Goal: Complete application form

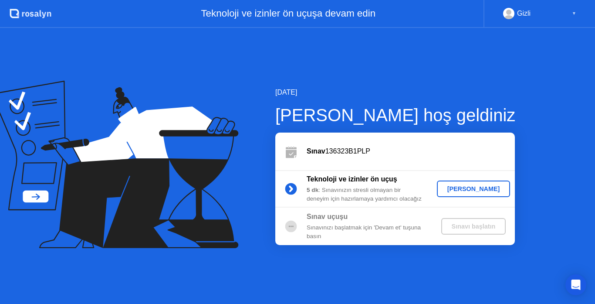
click at [472, 189] on div "[PERSON_NAME]" at bounding box center [473, 188] width 67 height 7
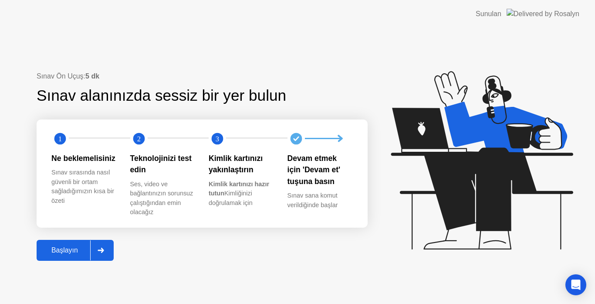
click at [59, 253] on div "Başlayın" at bounding box center [64, 250] width 51 height 8
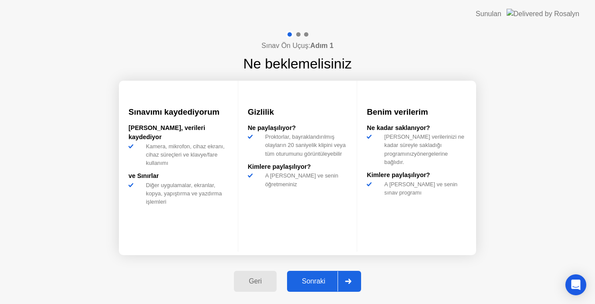
click at [311, 282] on div "Sonraki" at bounding box center [314, 281] width 48 height 8
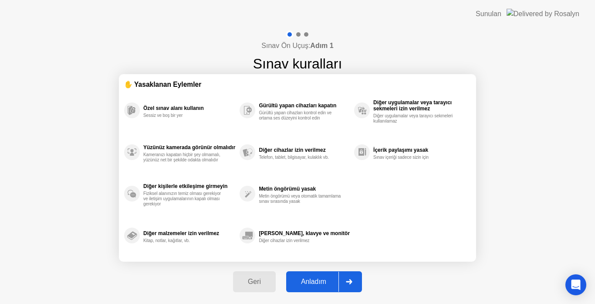
click at [307, 280] on div "Anladım" at bounding box center [314, 281] width 50 height 8
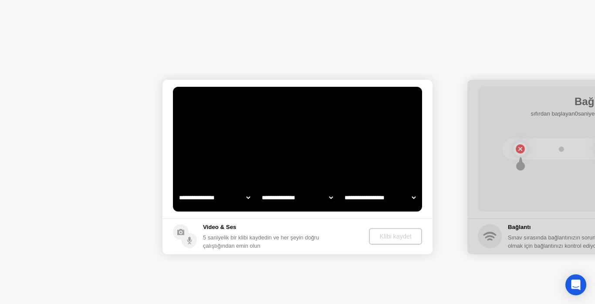
select select "**********"
select select "*******"
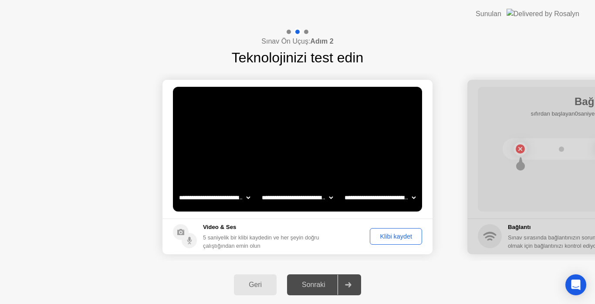
click at [281, 198] on select "**********" at bounding box center [297, 197] width 74 height 17
click at [214, 197] on select "**********" at bounding box center [214, 197] width 74 height 17
click at [377, 197] on select "**********" at bounding box center [380, 197] width 74 height 17
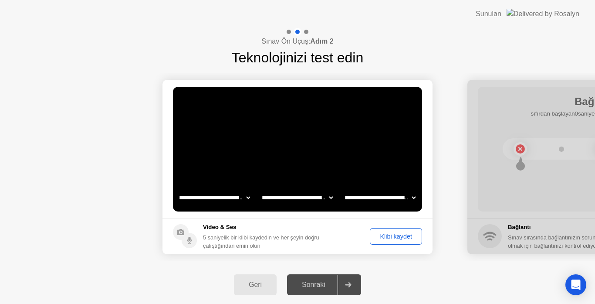
click at [377, 197] on select "**********" at bounding box center [380, 197] width 74 height 17
click at [389, 236] on div "Klibi kaydet" at bounding box center [396, 236] width 46 height 7
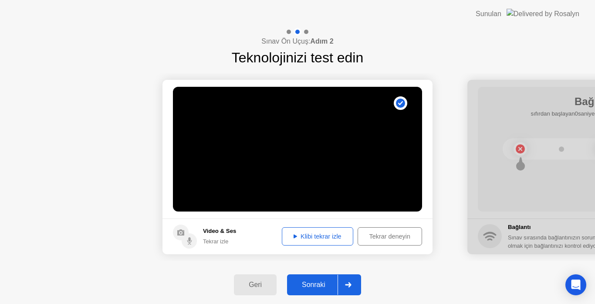
click at [318, 235] on div "Klibi tekrar izle" at bounding box center [317, 236] width 65 height 7
click at [315, 283] on div "Sonraki" at bounding box center [314, 285] width 48 height 8
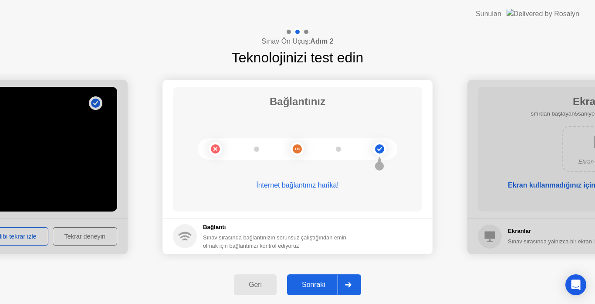
click at [319, 283] on div "Sonraki" at bounding box center [314, 285] width 48 height 8
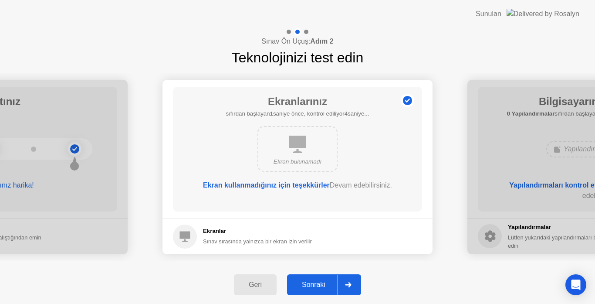
click at [323, 282] on div "Sonraki" at bounding box center [314, 285] width 48 height 8
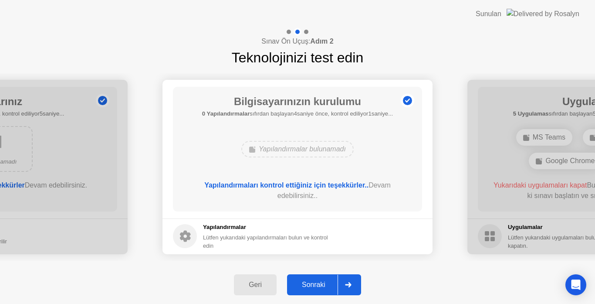
click at [314, 281] on div "Sonraki" at bounding box center [314, 285] width 48 height 8
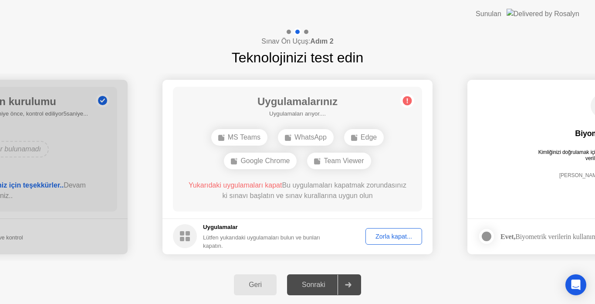
drag, startPoint x: 514, startPoint y: 278, endPoint x: 508, endPoint y: 275, distance: 6.8
click at [514, 278] on div "Geri Sonraki" at bounding box center [297, 284] width 595 height 38
click at [383, 236] on div "Zorla kapat..." at bounding box center [394, 236] width 51 height 7
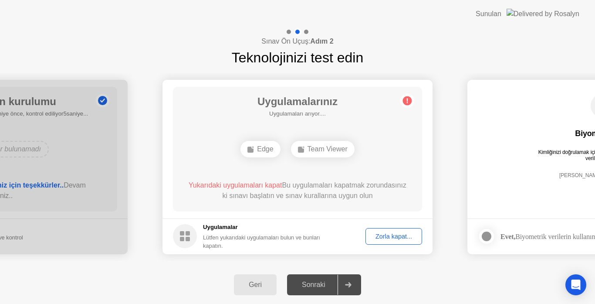
click at [264, 149] on div "Edge" at bounding box center [260, 149] width 40 height 17
click at [379, 235] on div "Zorla kapat..." at bounding box center [394, 236] width 51 height 7
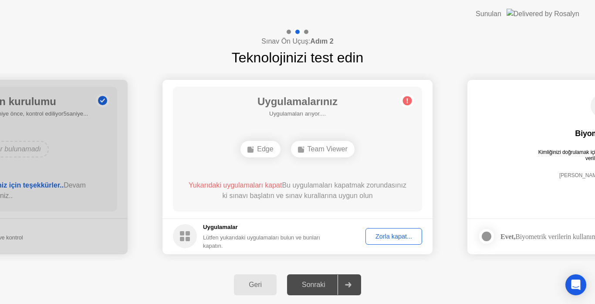
click at [384, 233] on div "Zorla kapat..." at bounding box center [394, 236] width 51 height 7
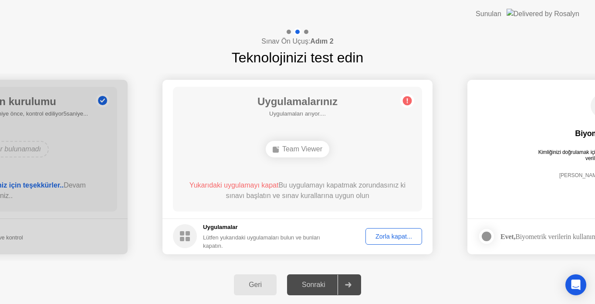
click at [384, 242] on button "Zorla kapat..." at bounding box center [393, 236] width 57 height 17
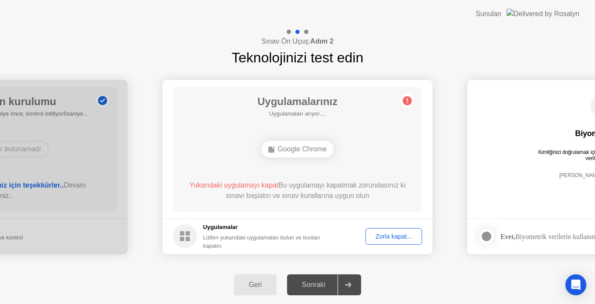
click at [387, 236] on div "Zorla kapat..." at bounding box center [394, 236] width 51 height 7
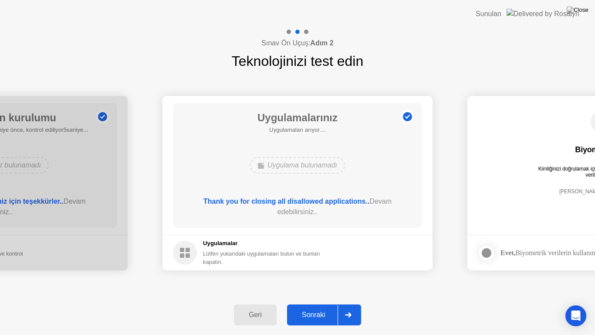
click at [320, 303] on div "Sonraki" at bounding box center [314, 315] width 48 height 8
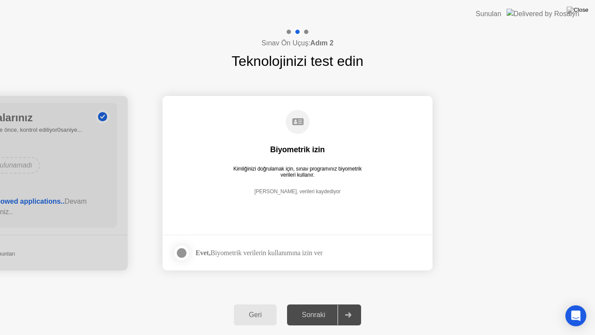
click at [183, 254] on div at bounding box center [181, 252] width 10 height 10
click at [316, 303] on div "Sonraki" at bounding box center [314, 315] width 48 height 8
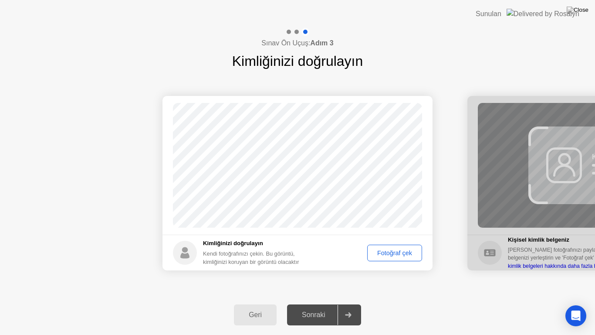
click at [383, 250] on div "Fotoğraf çek" at bounding box center [394, 252] width 49 height 7
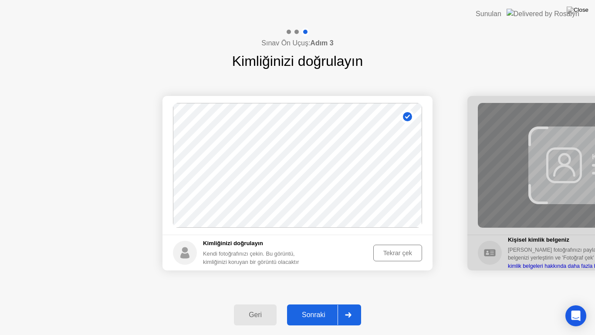
click at [316, 303] on div "Sonraki" at bounding box center [314, 315] width 48 height 8
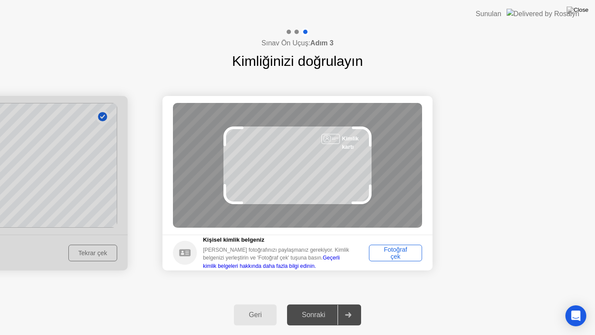
click at [389, 254] on div "Fotoğraf çek" at bounding box center [395, 253] width 47 height 14
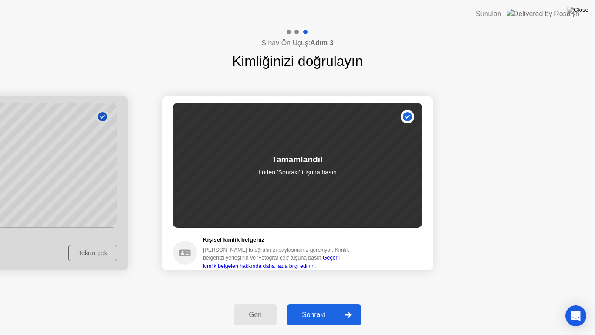
click at [321, 303] on div "Sonraki" at bounding box center [314, 315] width 48 height 8
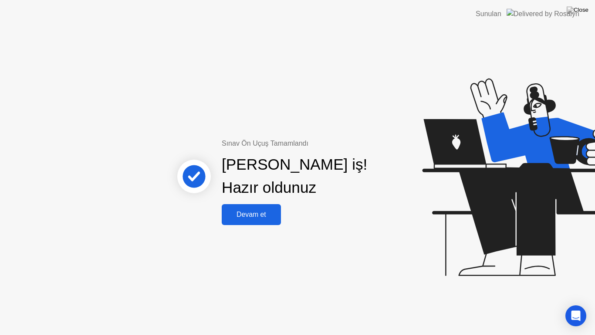
click at [262, 212] on div "Devam et" at bounding box center [251, 214] width 54 height 8
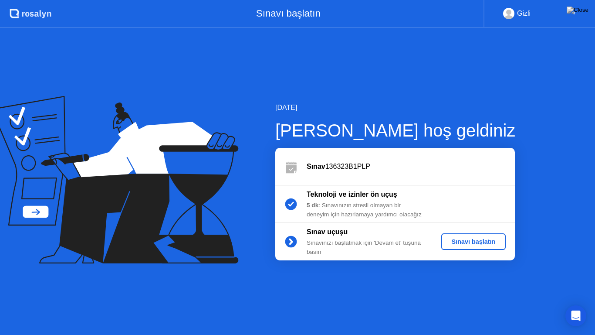
click at [467, 241] on div "Sınavı başlatın" at bounding box center [474, 241] width 58 height 7
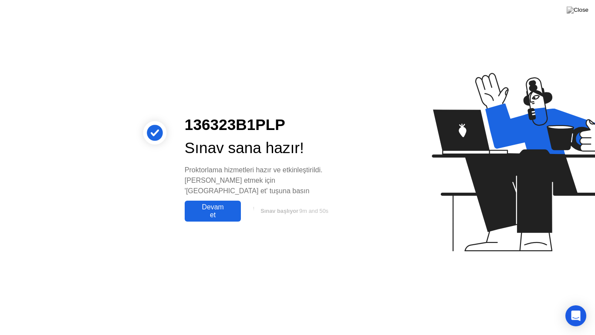
click at [224, 204] on div "Devam et" at bounding box center [212, 211] width 51 height 16
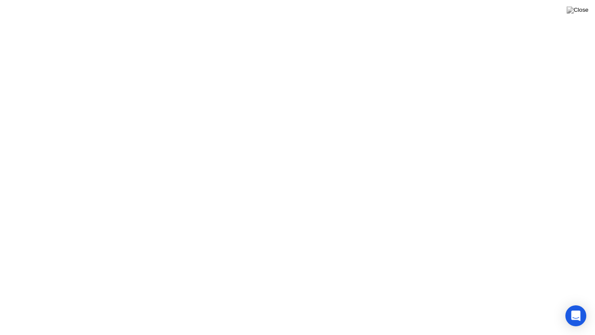
click div "Anladım!"
